Goal: Information Seeking & Learning: Stay updated

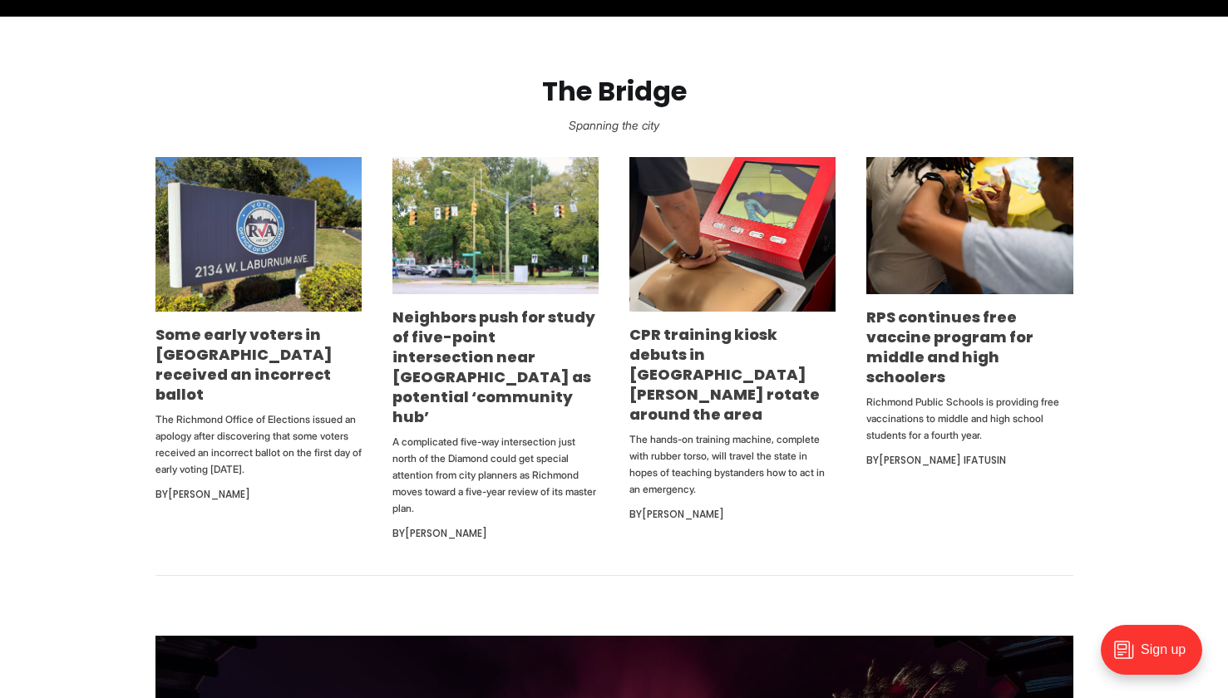
scroll to position [981, 0]
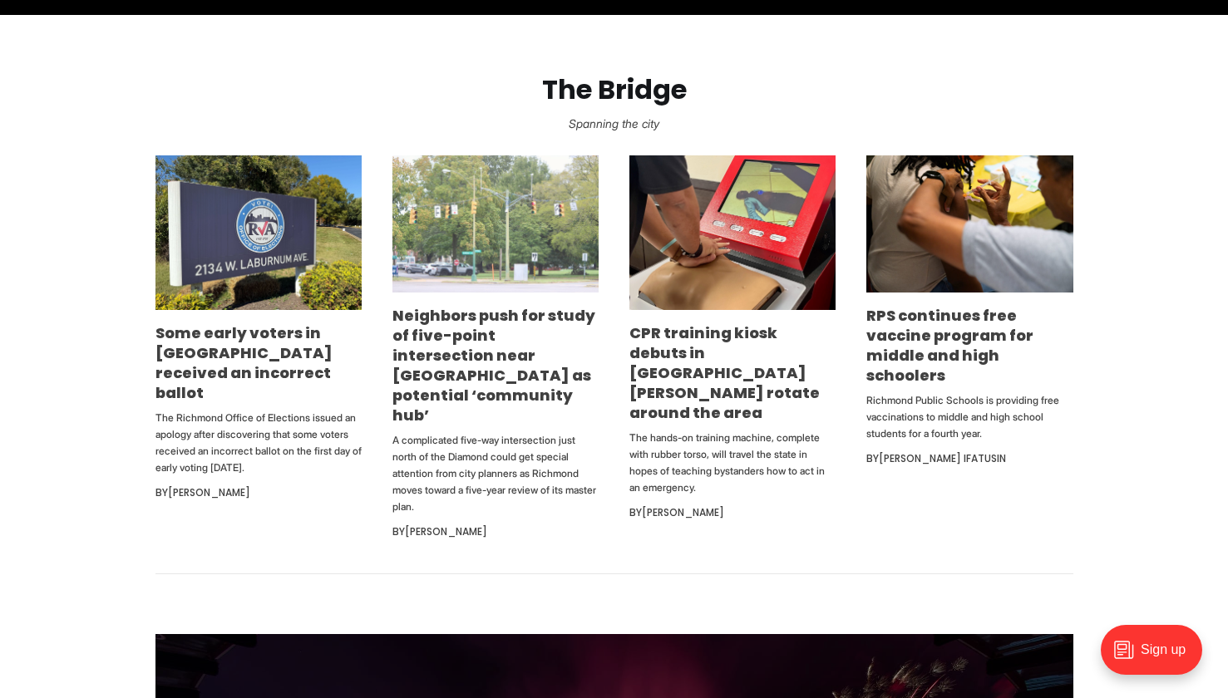
click at [510, 288] on img at bounding box center [495, 223] width 206 height 137
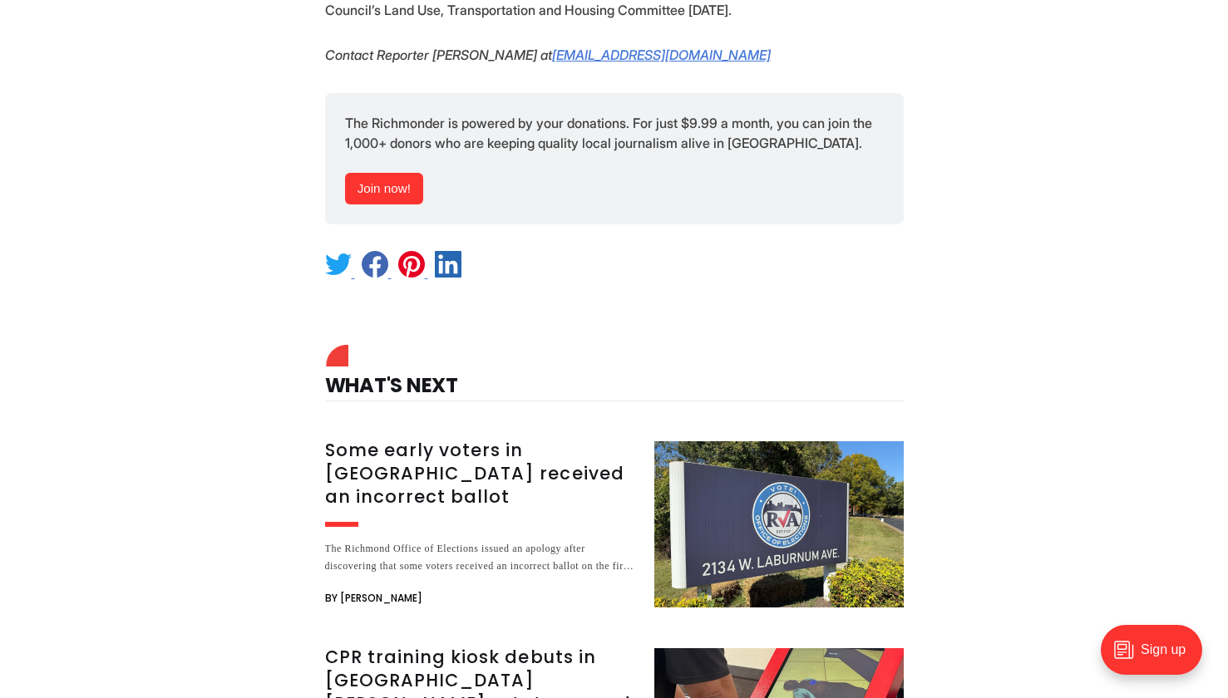
scroll to position [2904, 0]
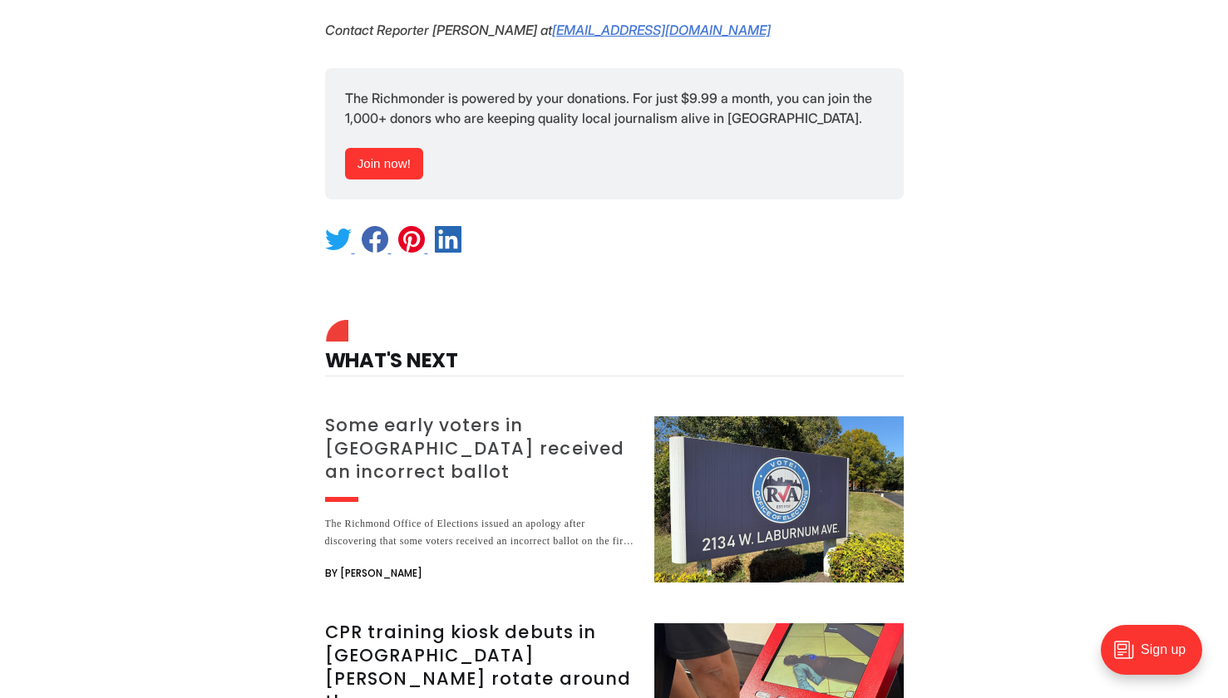
click at [431, 414] on h3 "Some early voters in [GEOGRAPHIC_DATA] received an incorrect ballot" at bounding box center [479, 449] width 309 height 70
